Goal: Check status: Check status

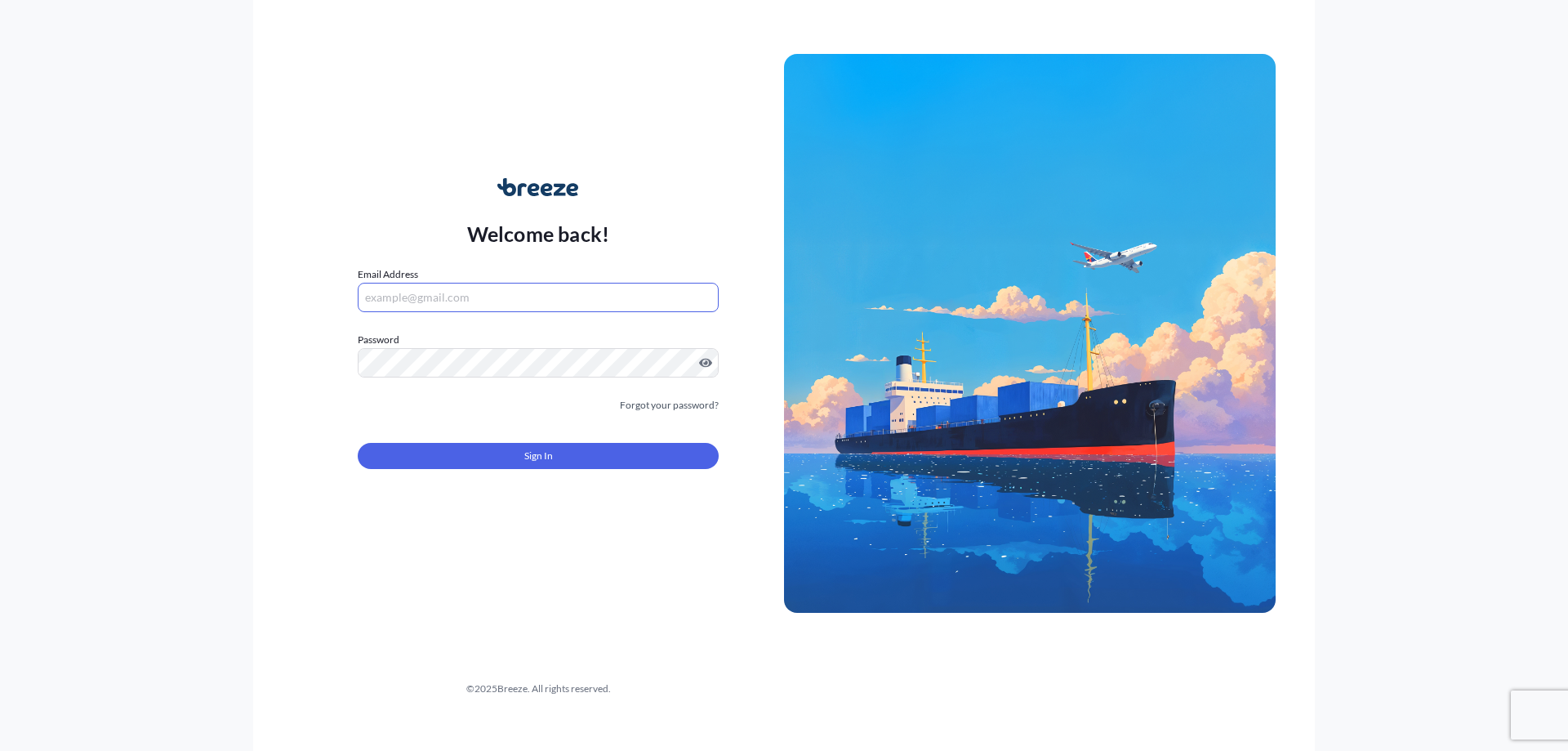
click at [461, 289] on input "Email Address" at bounding box center [538, 297] width 361 height 29
type input "[EMAIL_ADDRESS][DOMAIN_NAME]"
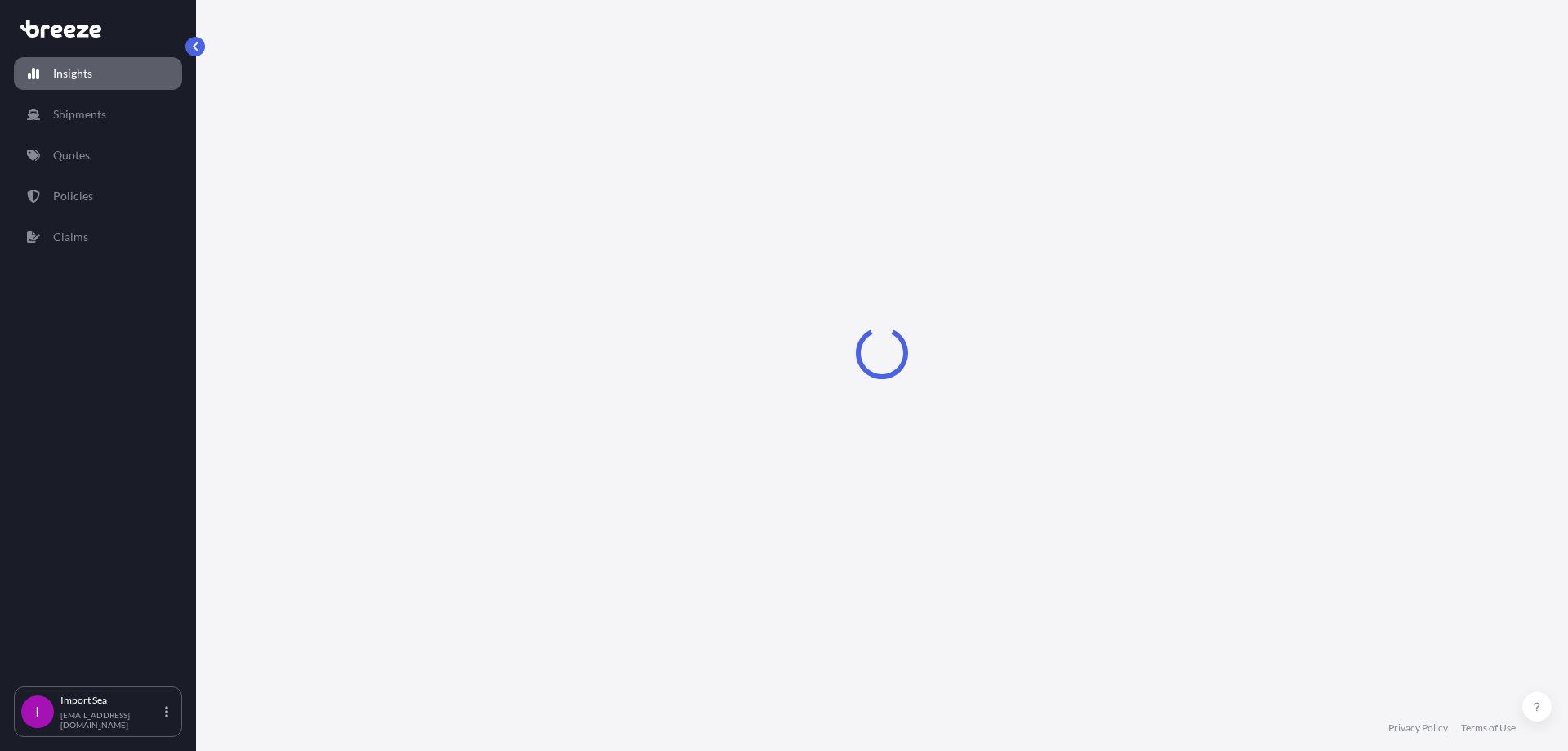
select select "2025"
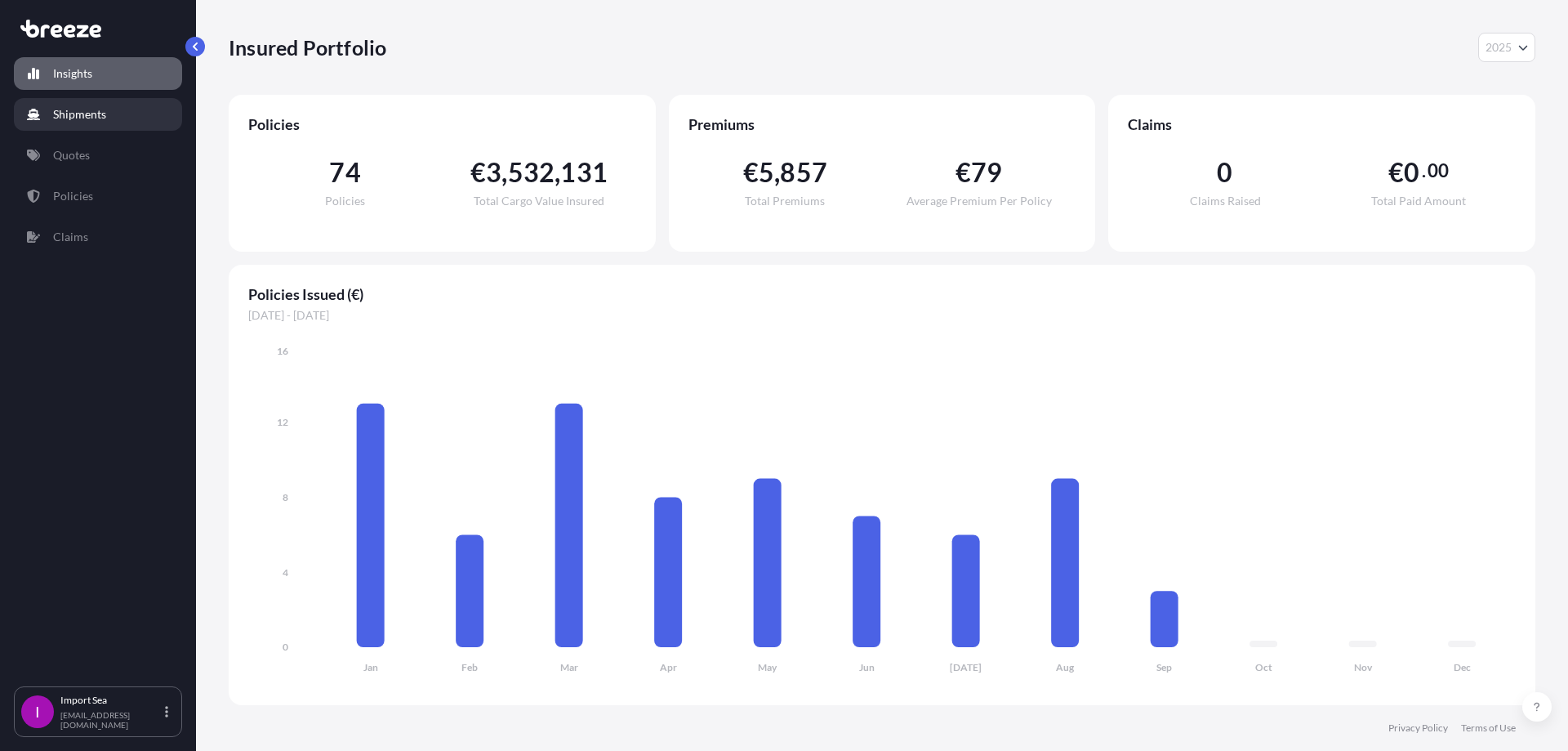
click at [59, 105] on link "Shipments" at bounding box center [97, 114] width 168 height 33
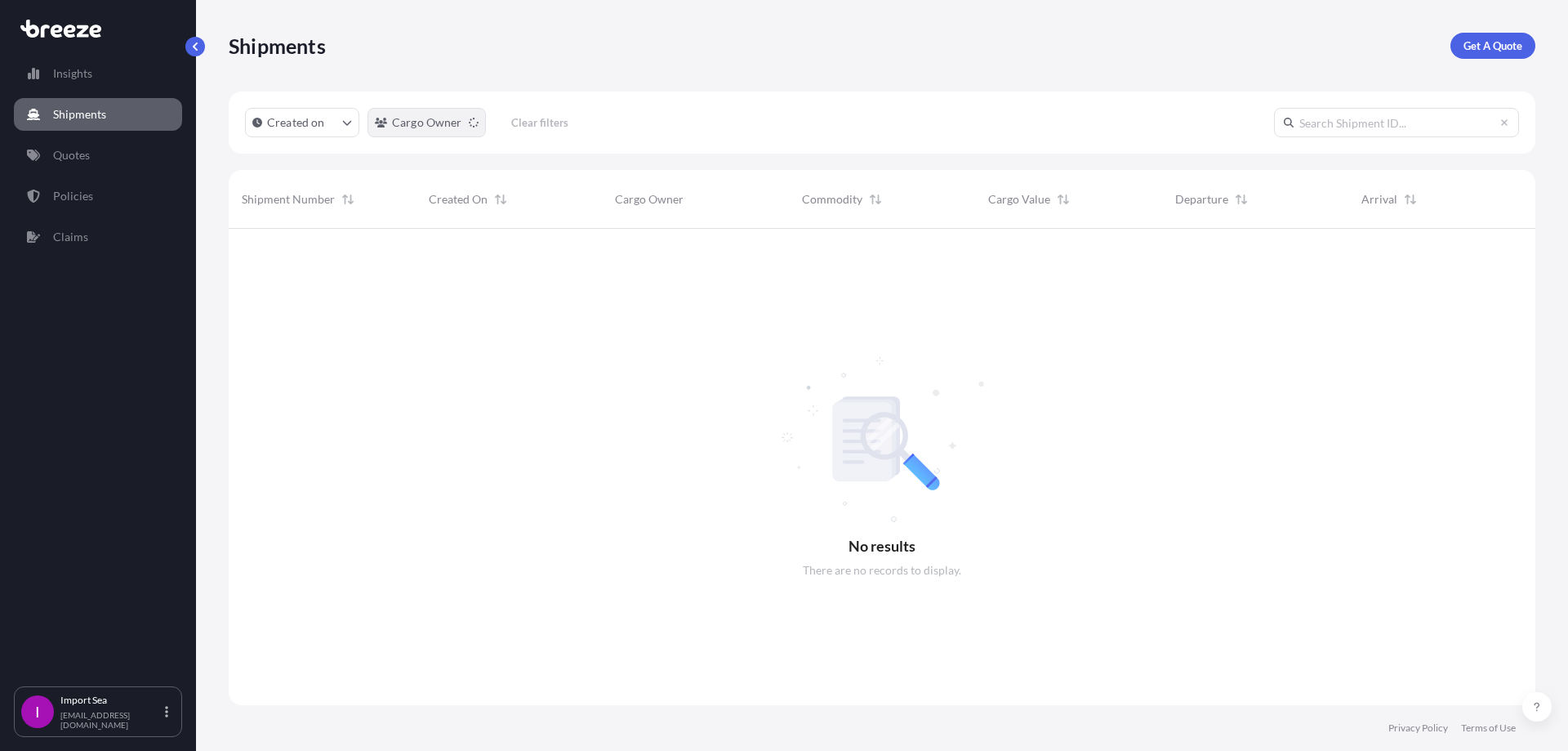
scroll to position [523, 1295]
click at [1395, 131] on input "text" at bounding box center [1396, 123] width 245 height 29
paste input "497902"
type input "497902"
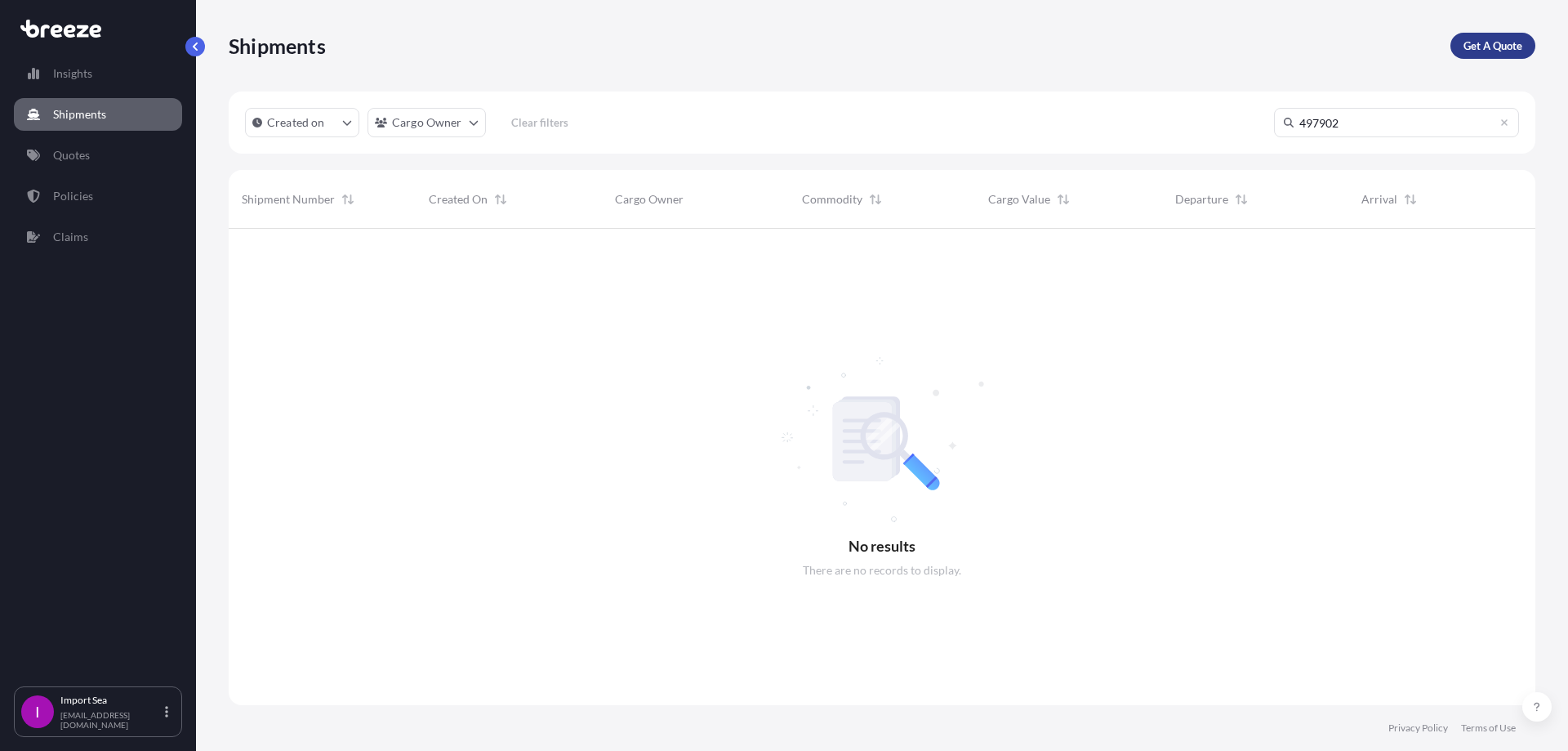
click at [1504, 51] on p "Get A Quote" at bounding box center [1493, 45] width 59 height 16
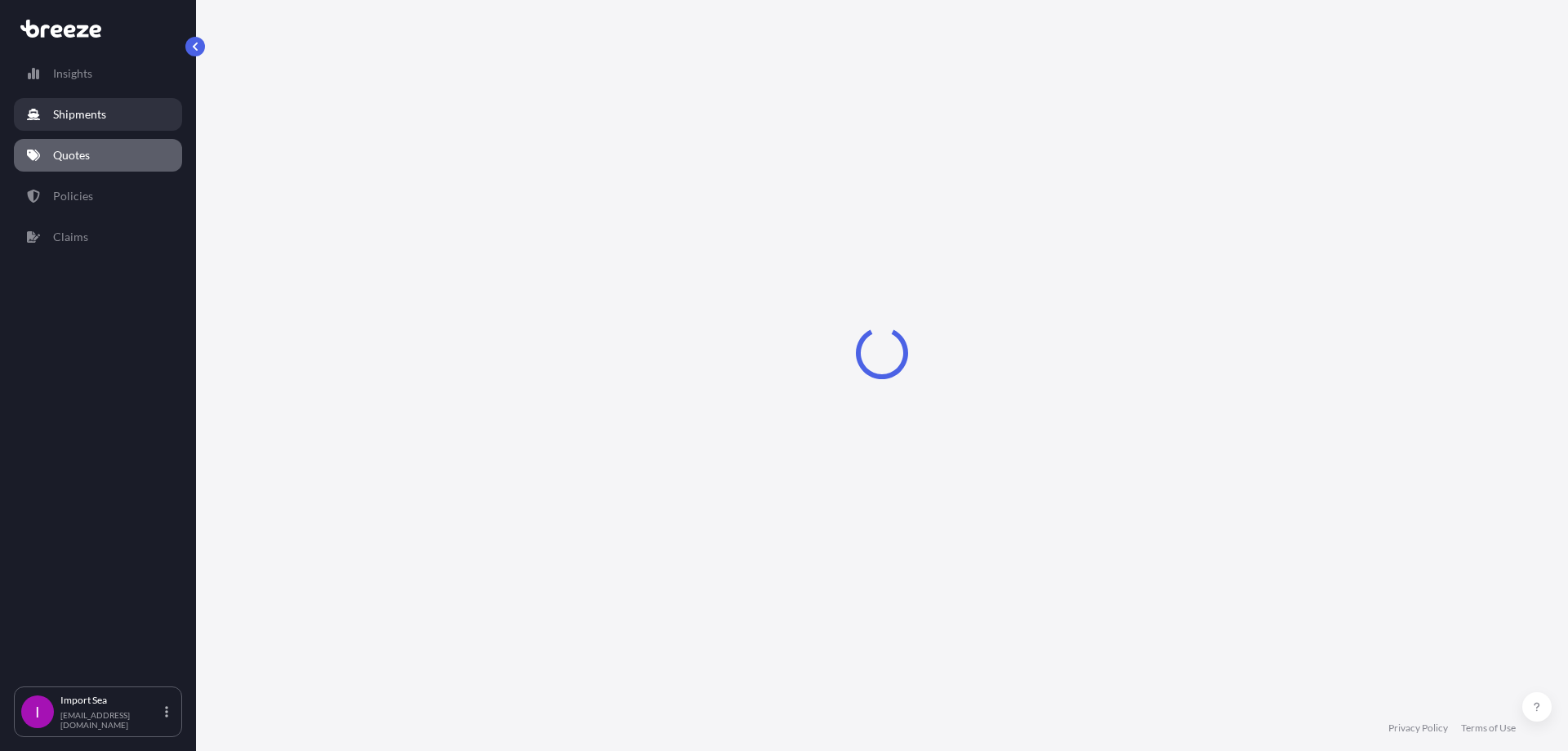
click at [63, 110] on p "Shipments" at bounding box center [79, 114] width 53 height 16
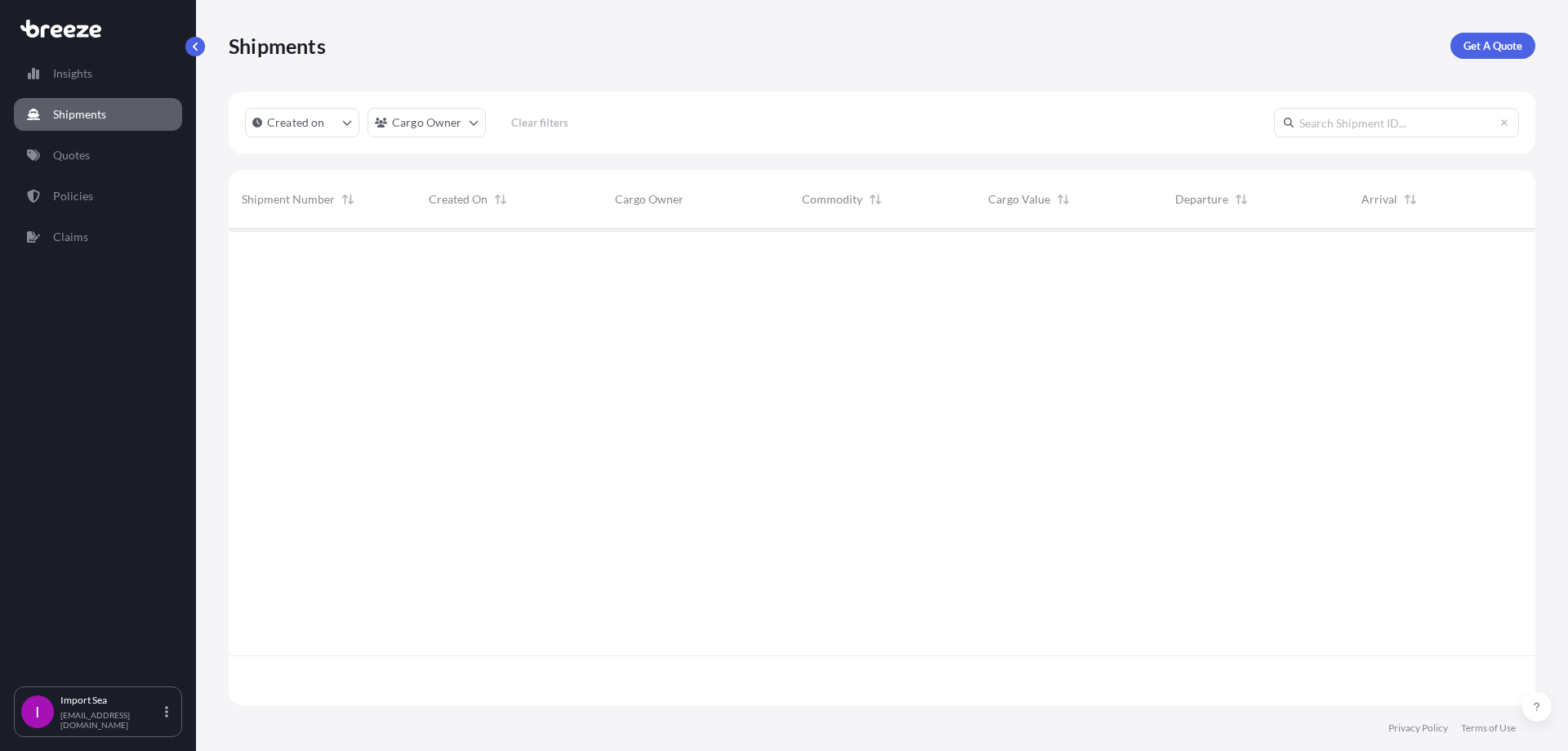
scroll to position [523, 1295]
click at [69, 164] on link "Quotes" at bounding box center [97, 155] width 168 height 33
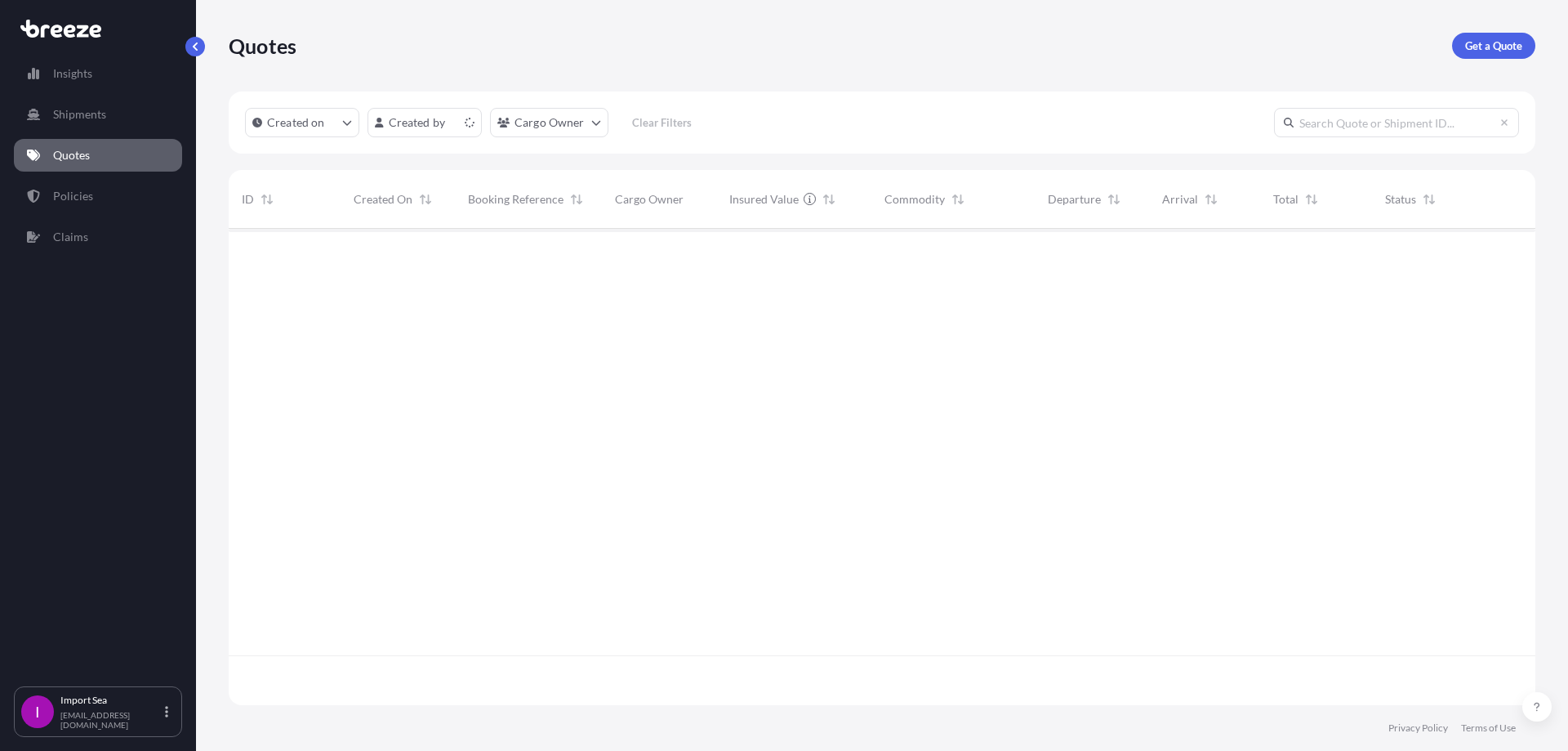
scroll to position [473, 1295]
click at [1379, 133] on input "text" at bounding box center [1396, 123] width 245 height 29
paste input "497902"
type input "497902"
click at [688, 257] on div "." at bounding box center [658, 256] width 88 height 16
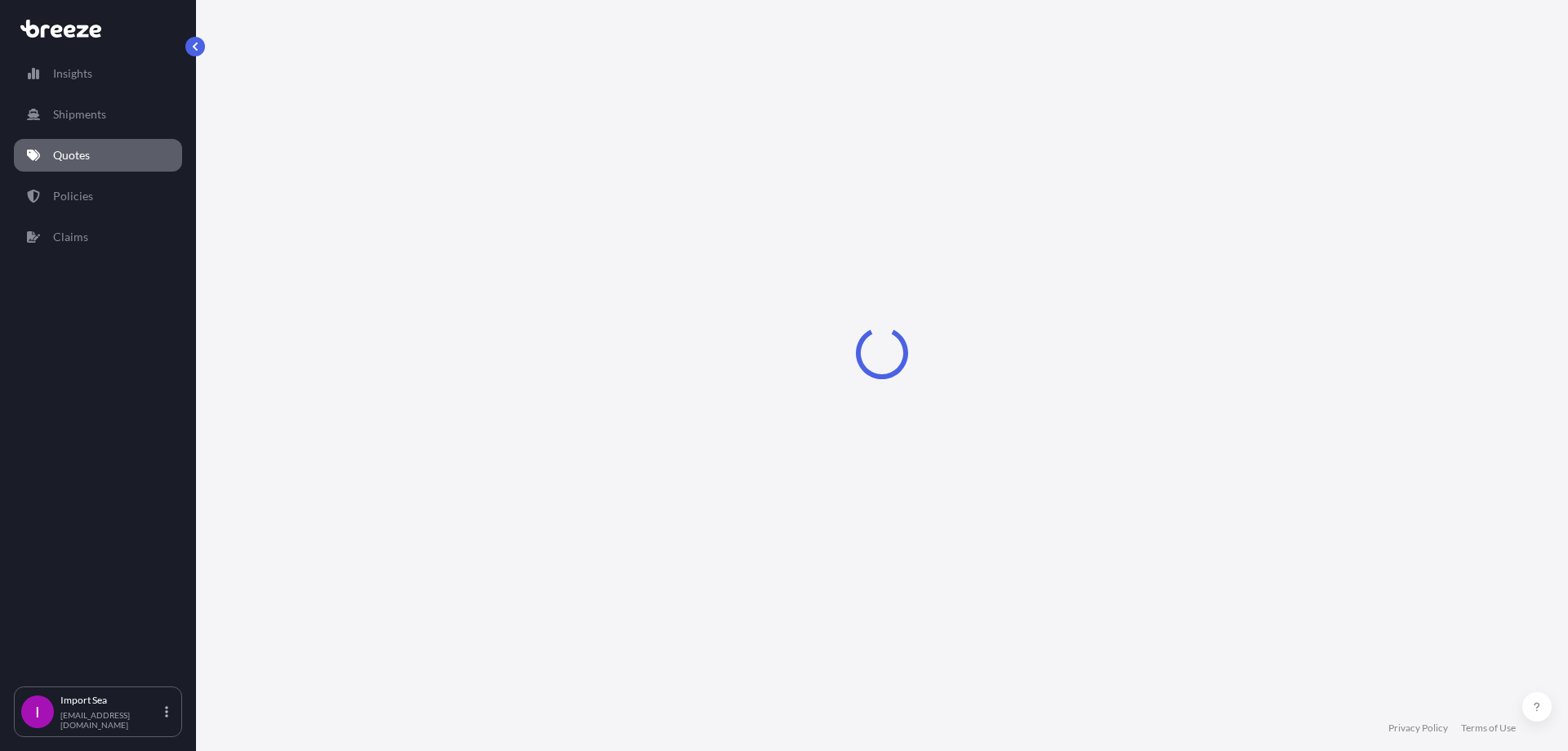
select select "Sea"
select select "2"
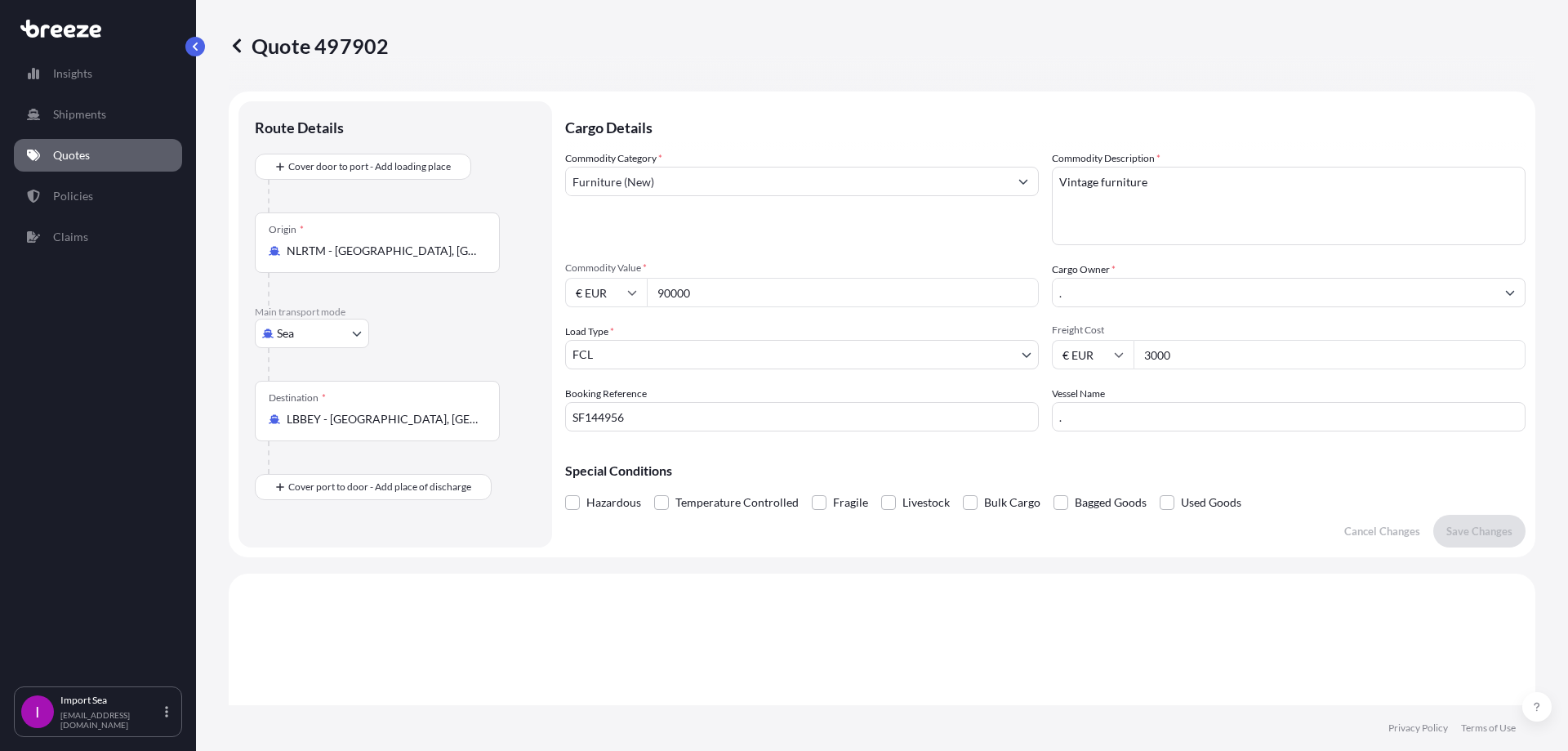
click at [182, 42] on div at bounding box center [97, 27] width 168 height 28
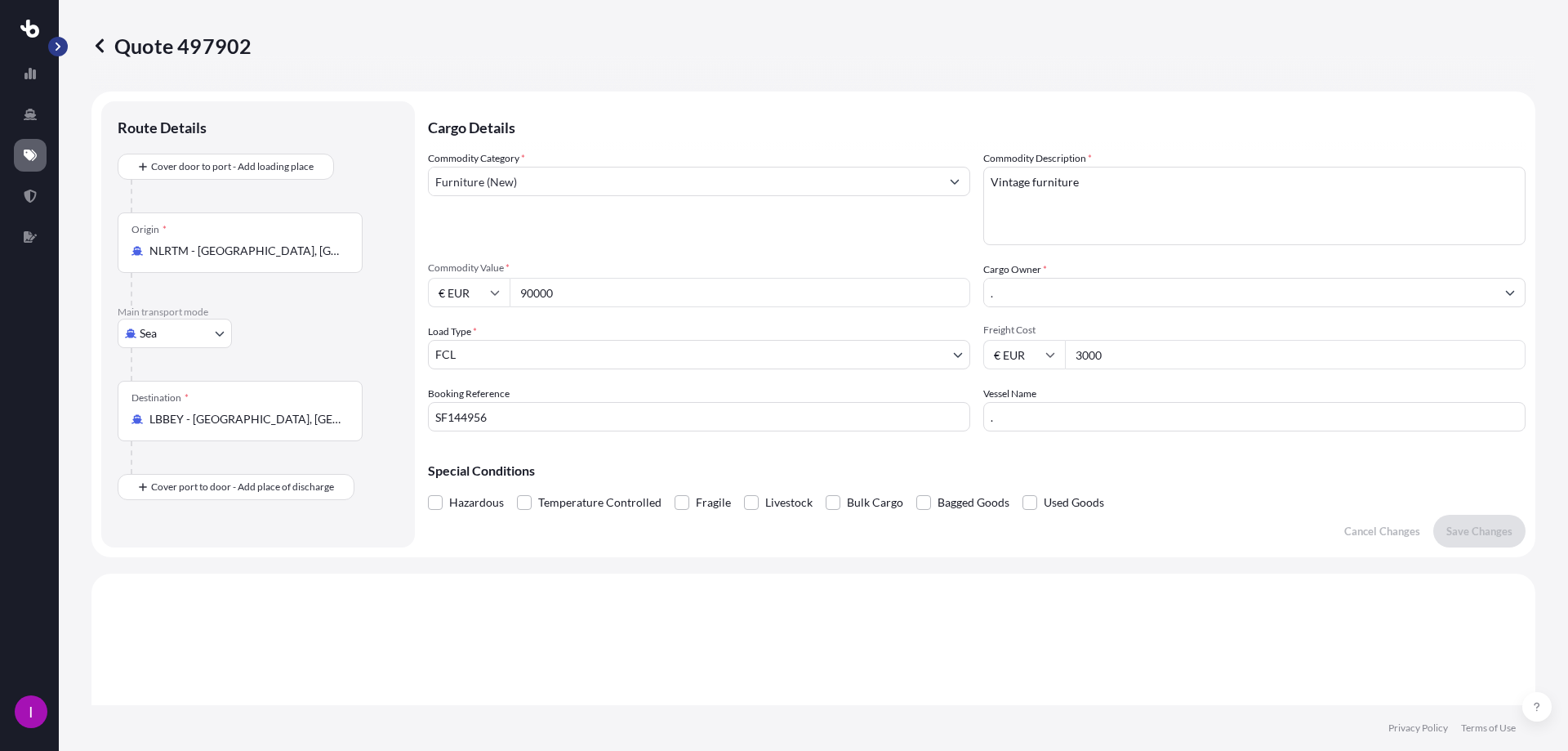
click at [51, 44] on button "button" at bounding box center [58, 46] width 20 height 20
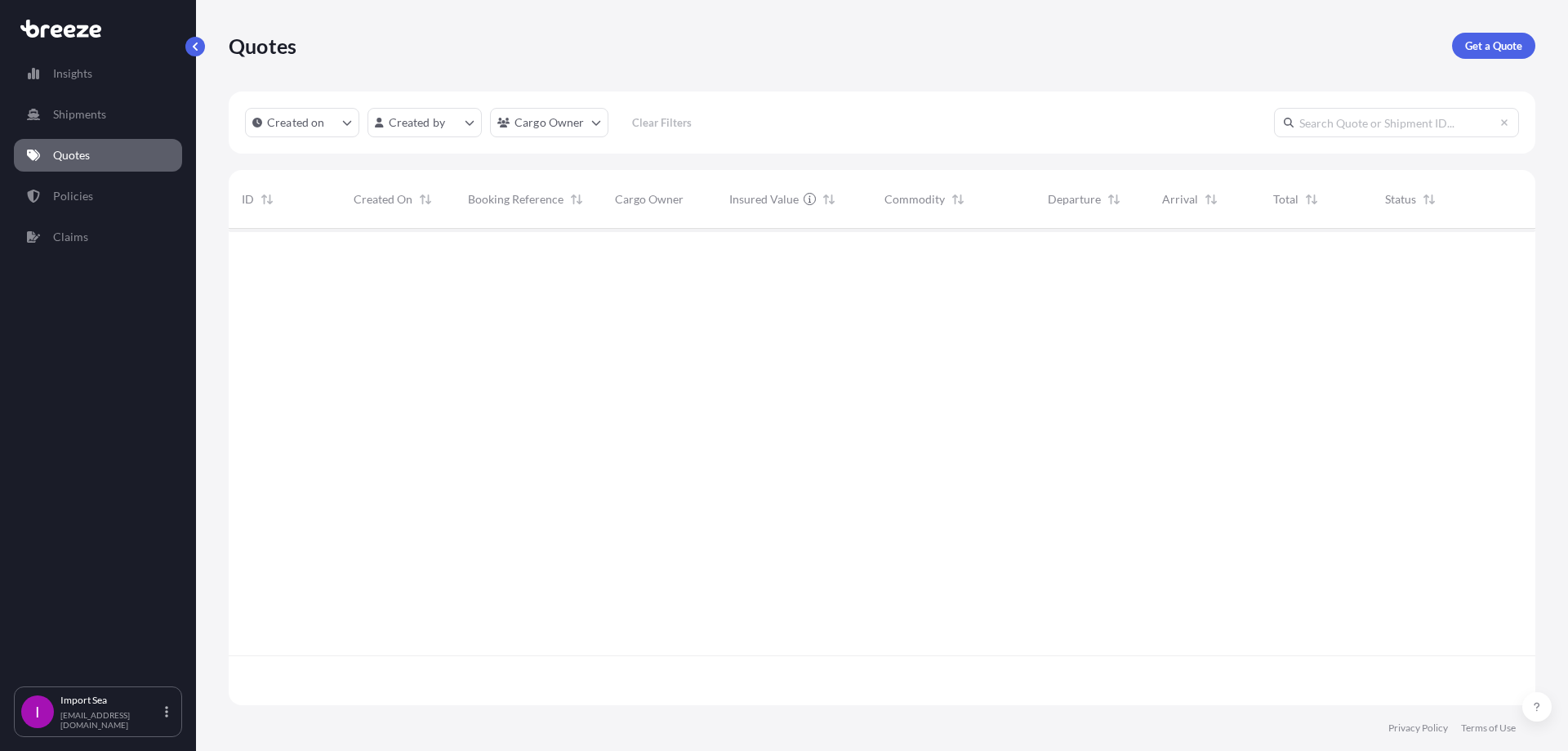
scroll to position [473, 1295]
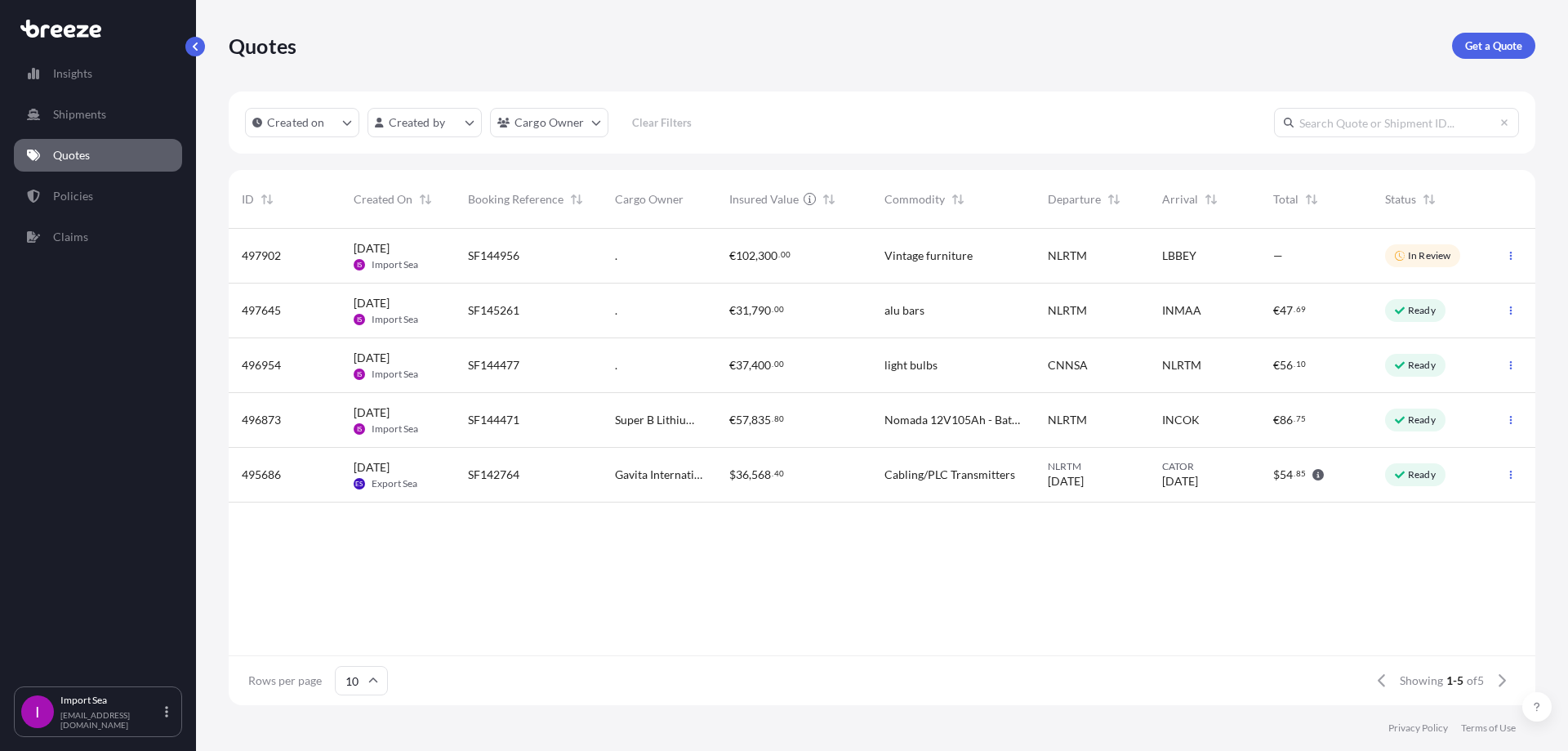
click at [1307, 106] on div "Created on Created by Cargo Owner Clear Filters" at bounding box center [882, 123] width 1307 height 62
paste input "497902"
click at [1364, 118] on input "497902" at bounding box center [1396, 123] width 245 height 29
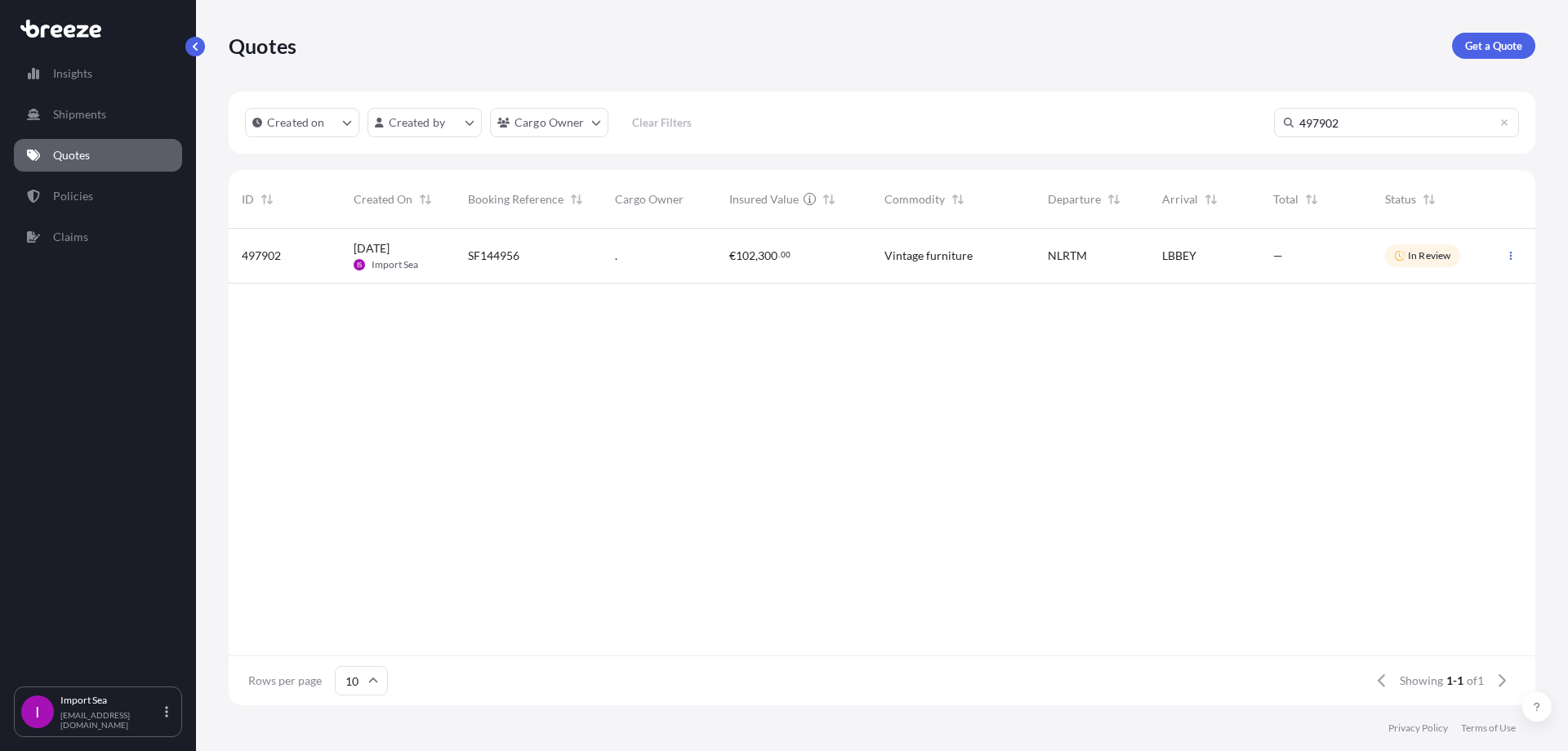
type input "497902"
drag, startPoint x: 465, startPoint y: 254, endPoint x: 546, endPoint y: 266, distance: 81.9
click at [546, 266] on div "SF144956" at bounding box center [528, 256] width 147 height 54
select select "Sea"
select select "2"
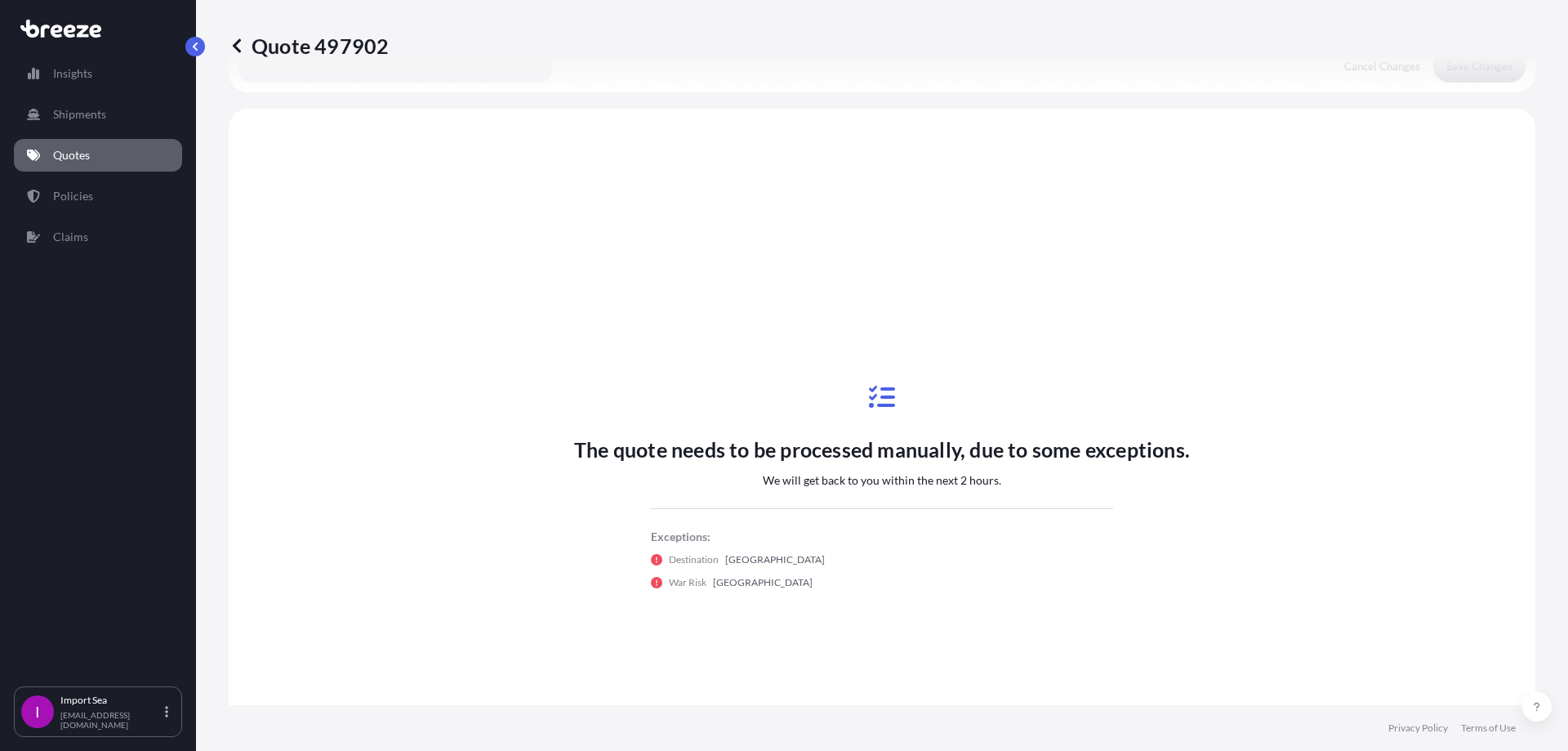
scroll to position [491, 0]
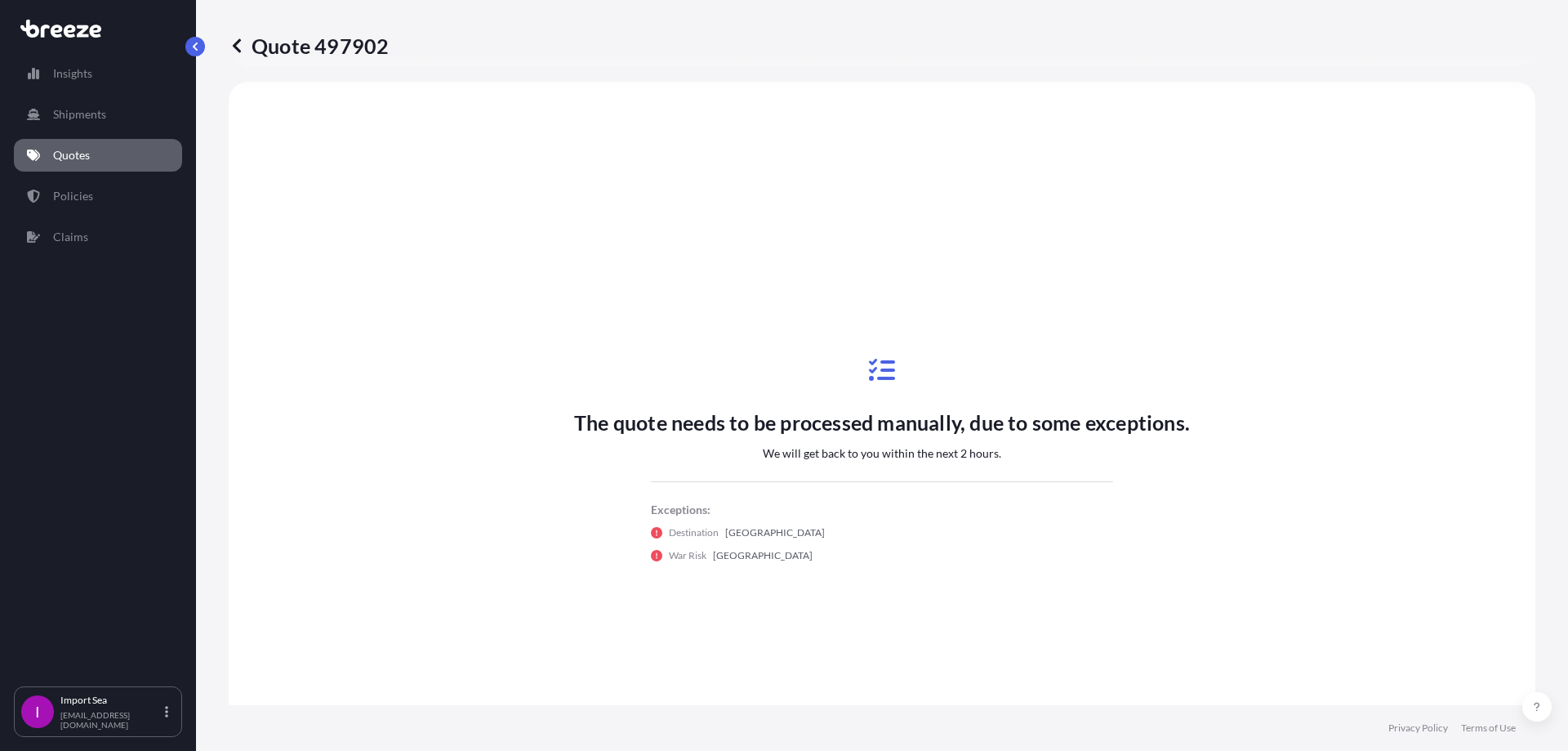
click at [246, 39] on p "Quote 497902" at bounding box center [309, 45] width 160 height 26
click at [231, 43] on icon at bounding box center [237, 45] width 16 height 16
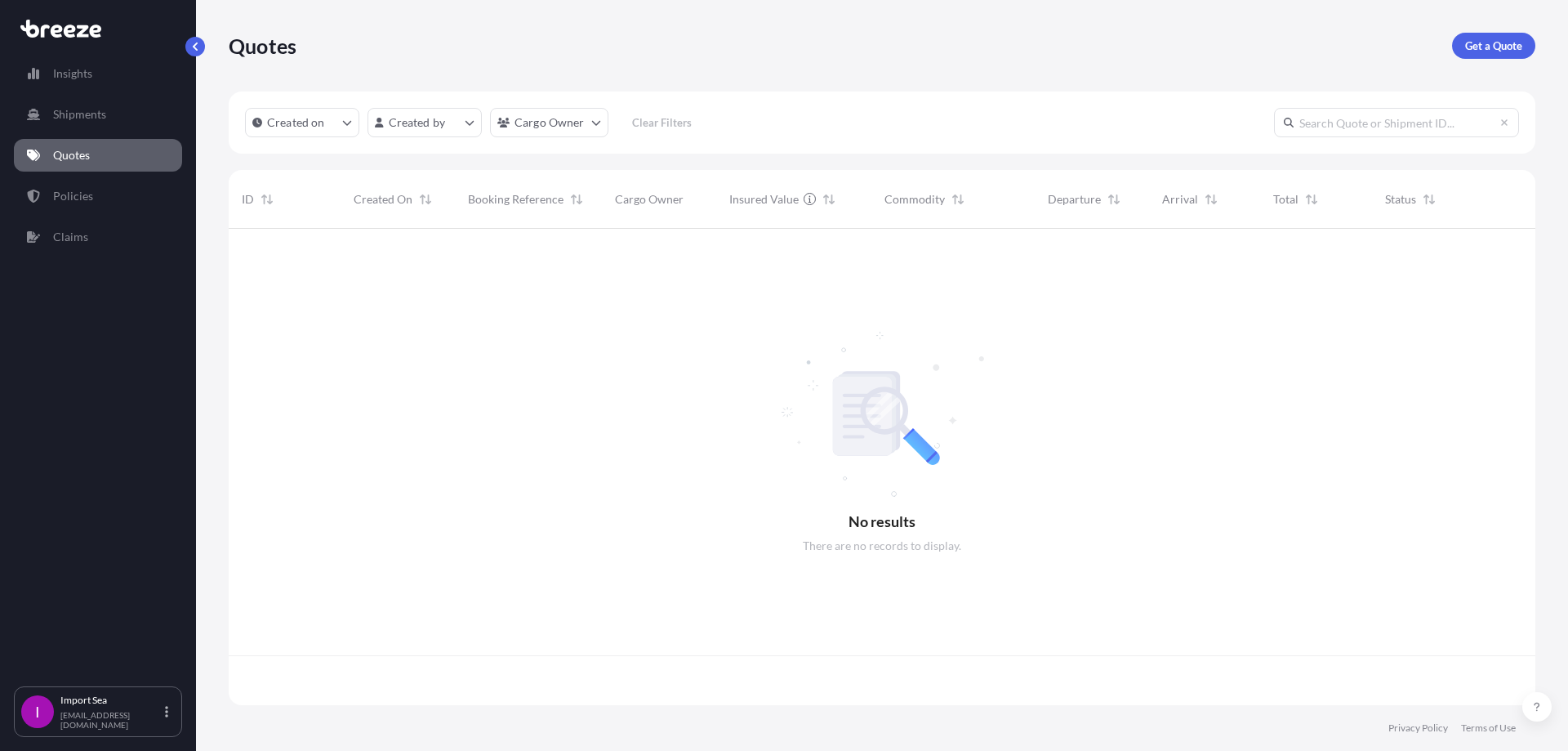
scroll to position [473, 1295]
click at [1426, 116] on input "text" at bounding box center [1396, 123] width 245 height 29
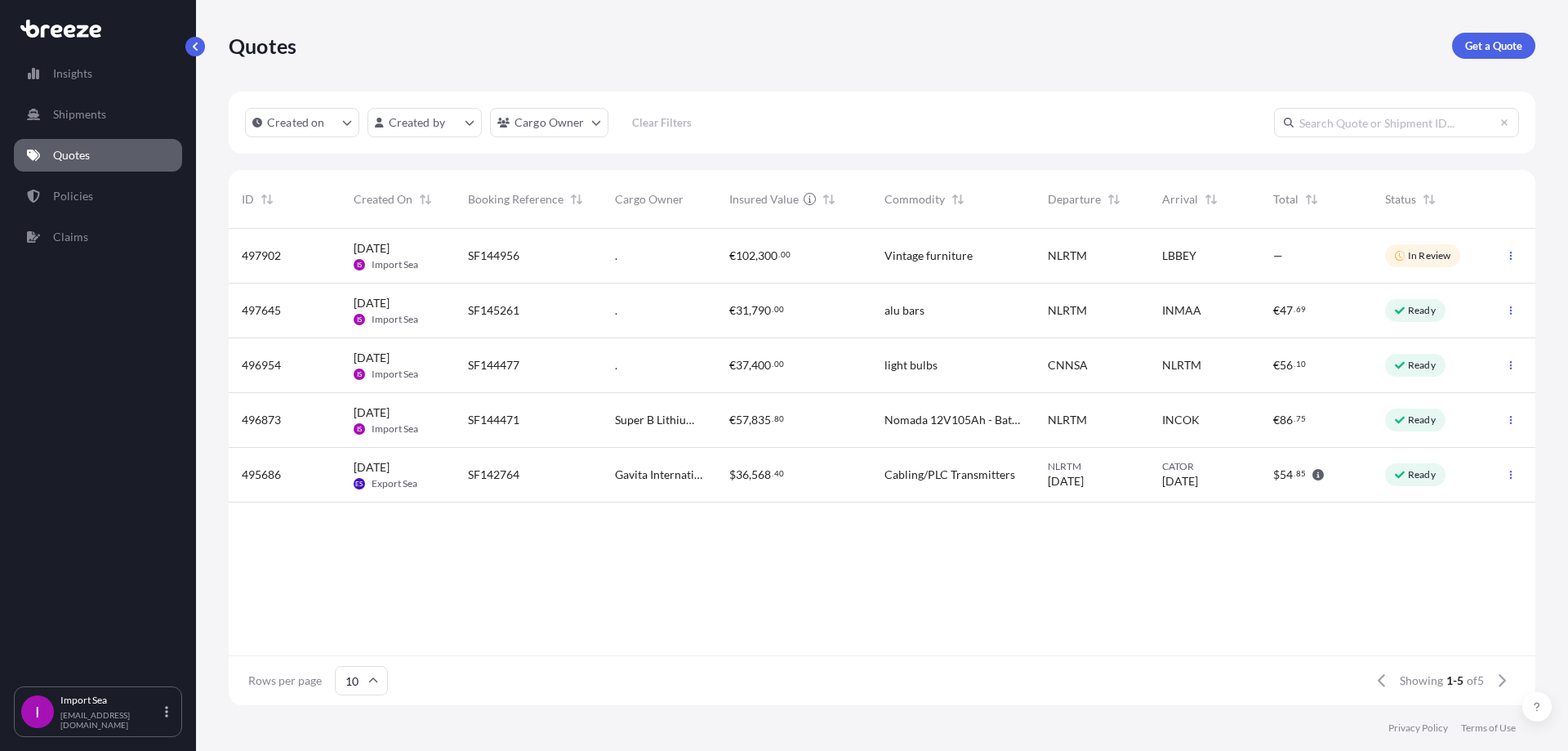
paste input "497902"
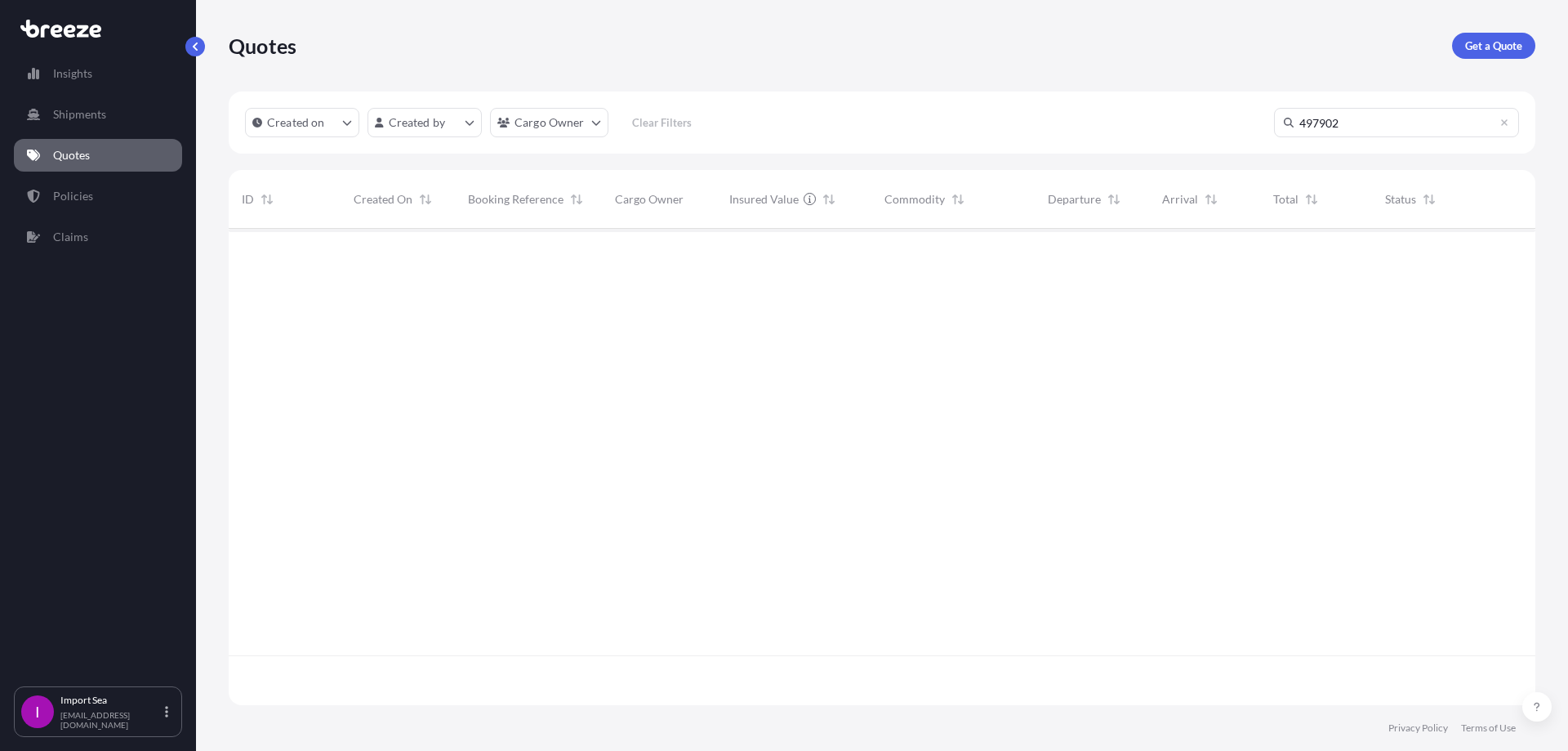
type input "497902"
